Goal: Task Accomplishment & Management: Manage account settings

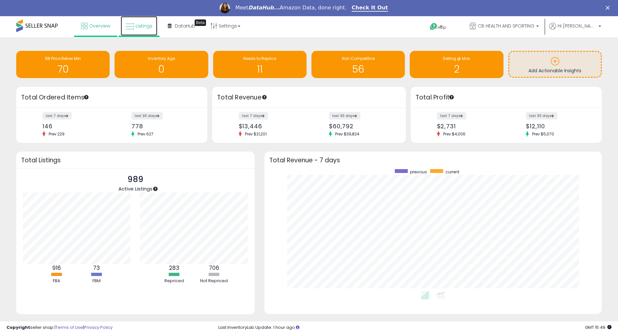
click at [133, 27] on icon at bounding box center [129, 26] width 8 height 8
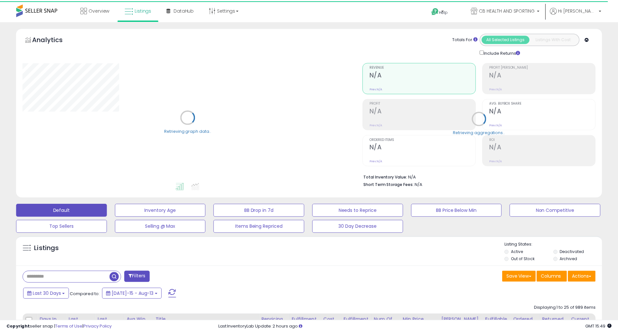
scroll to position [173, 0]
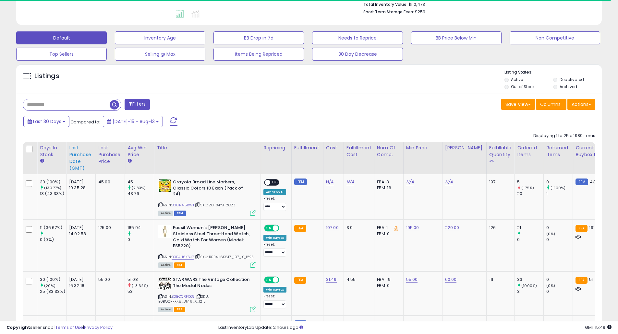
click at [79, 153] on div "Last Purchase Date (GMT)" at bounding box center [81, 158] width 24 height 27
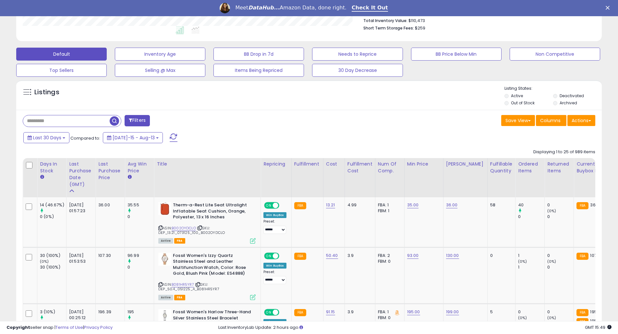
scroll to position [259, 0]
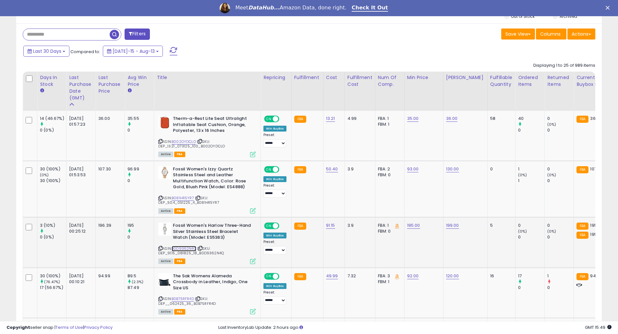
click at [182, 250] on link "B0D9362N4Q" at bounding box center [183, 249] width 25 height 6
